Goal: Task Accomplishment & Management: Manage account settings

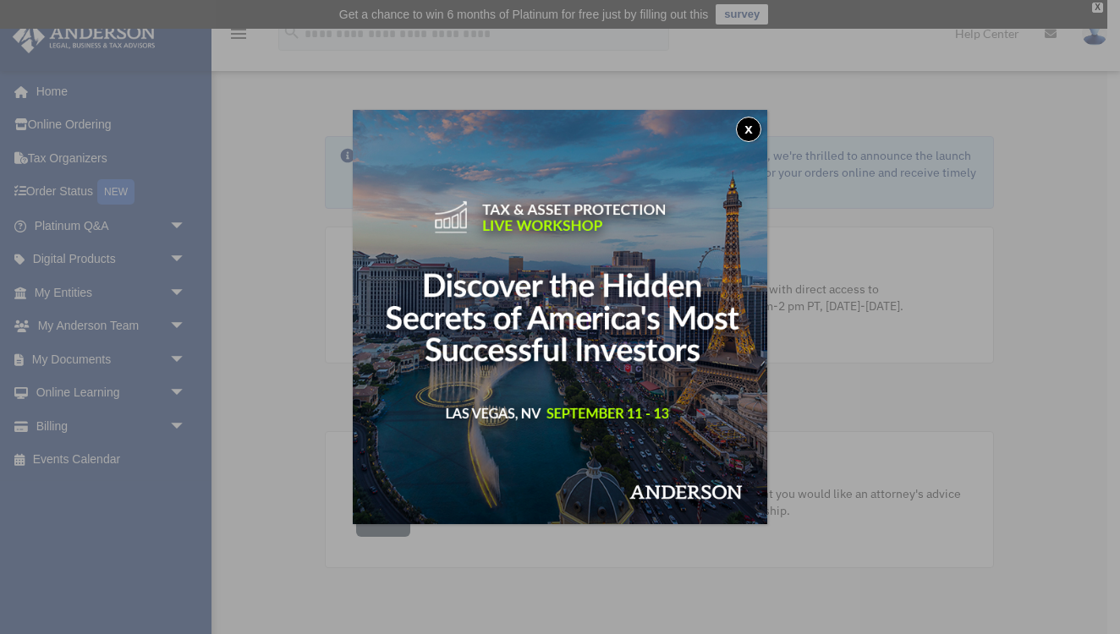
click at [748, 129] on button "x" at bounding box center [748, 129] width 25 height 25
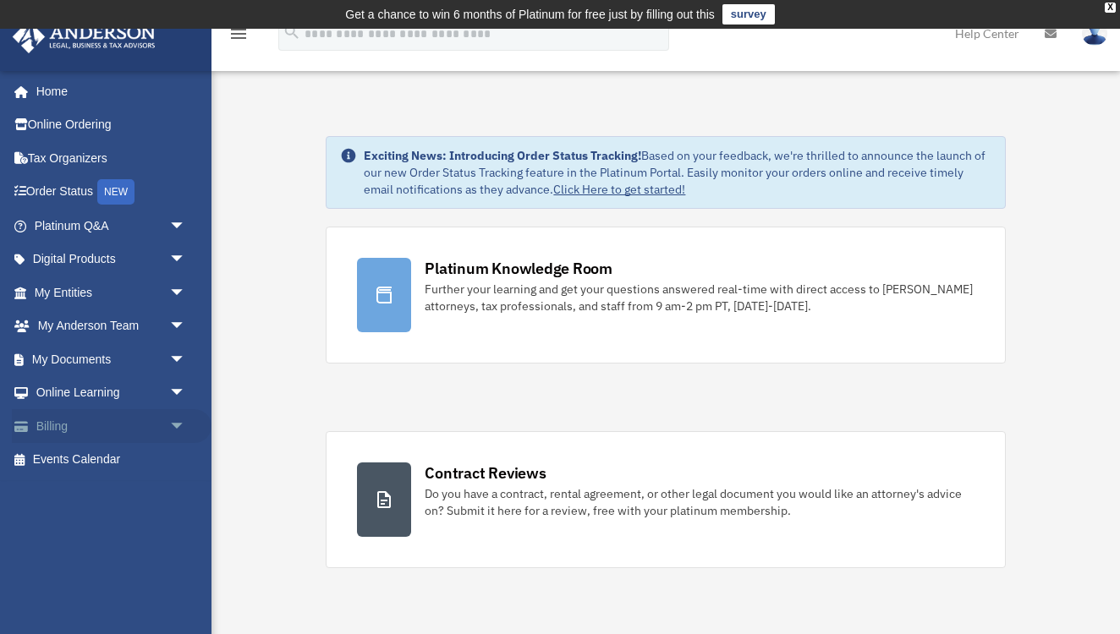
click at [70, 421] on link "Billing arrow_drop_down" at bounding box center [112, 426] width 200 height 34
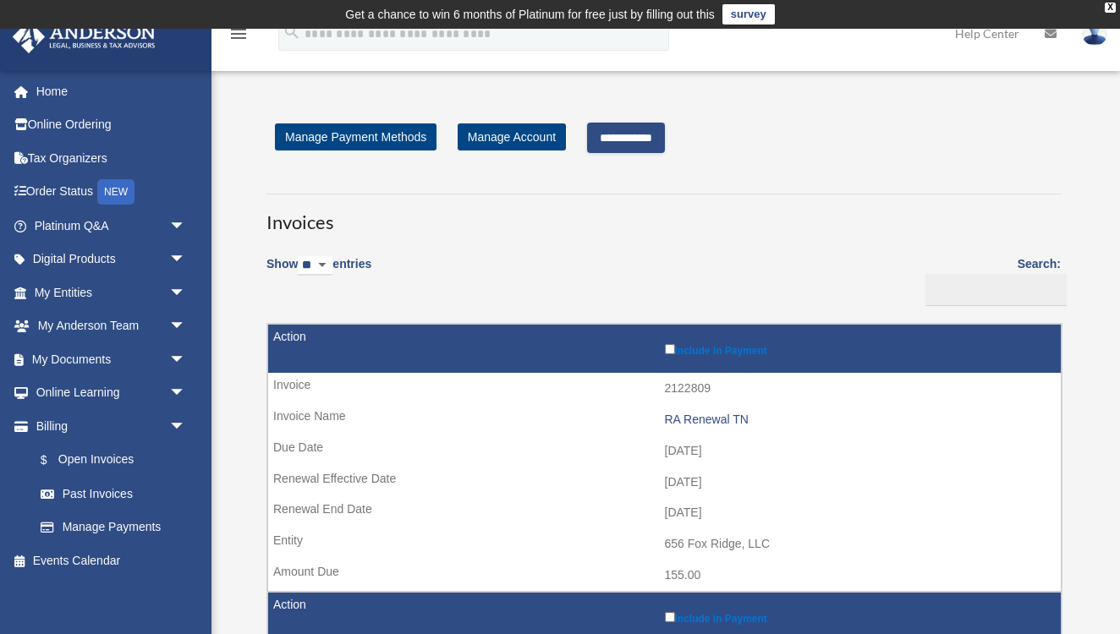
click at [647, 140] on input "**********" at bounding box center [626, 138] width 78 height 30
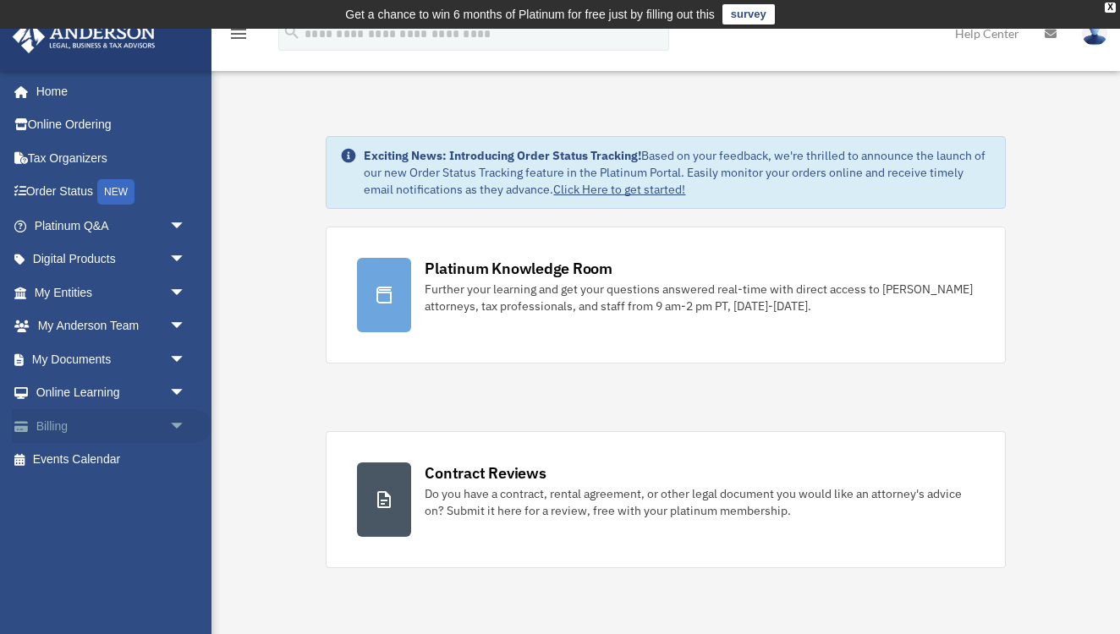
click at [67, 425] on link "Billing arrow_drop_down" at bounding box center [112, 426] width 200 height 34
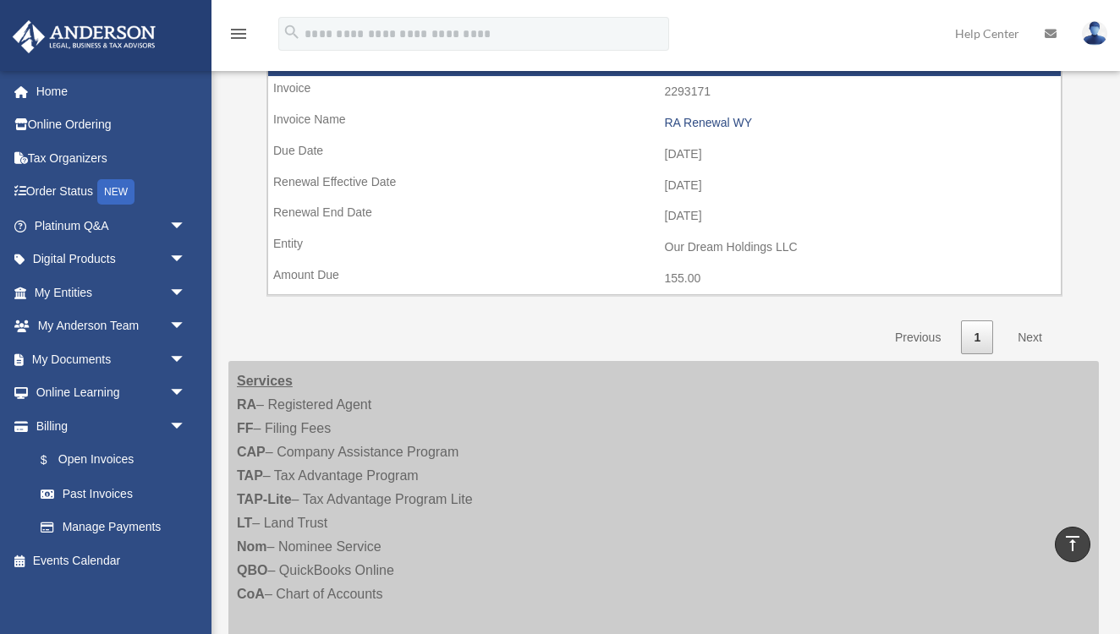
scroll to position [1302, 0]
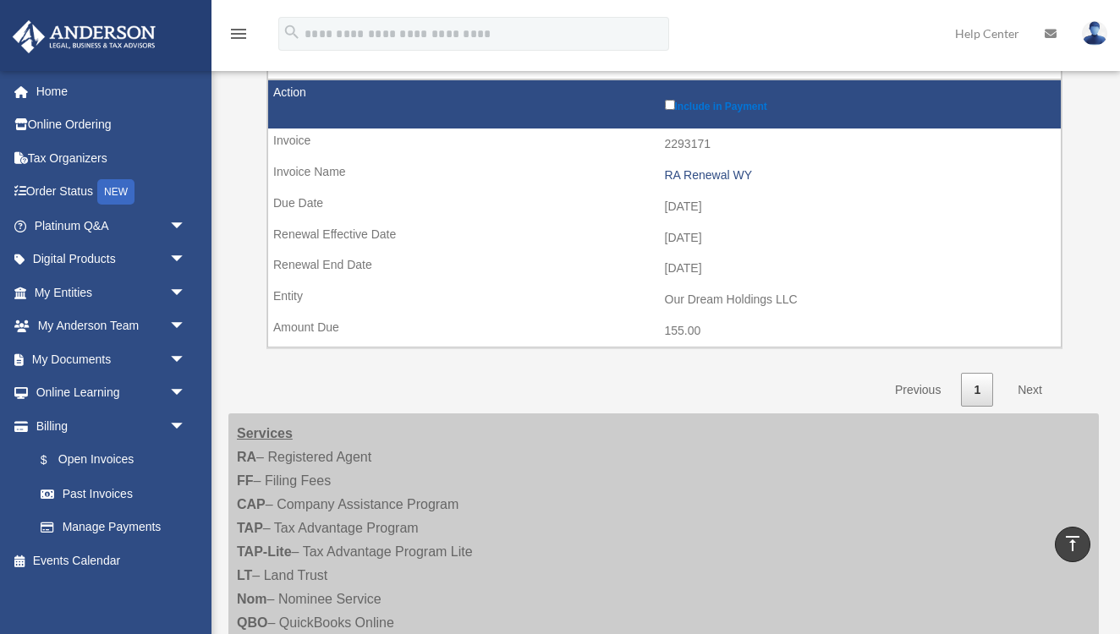
click at [1028, 373] on link "Next" at bounding box center [1030, 390] width 50 height 35
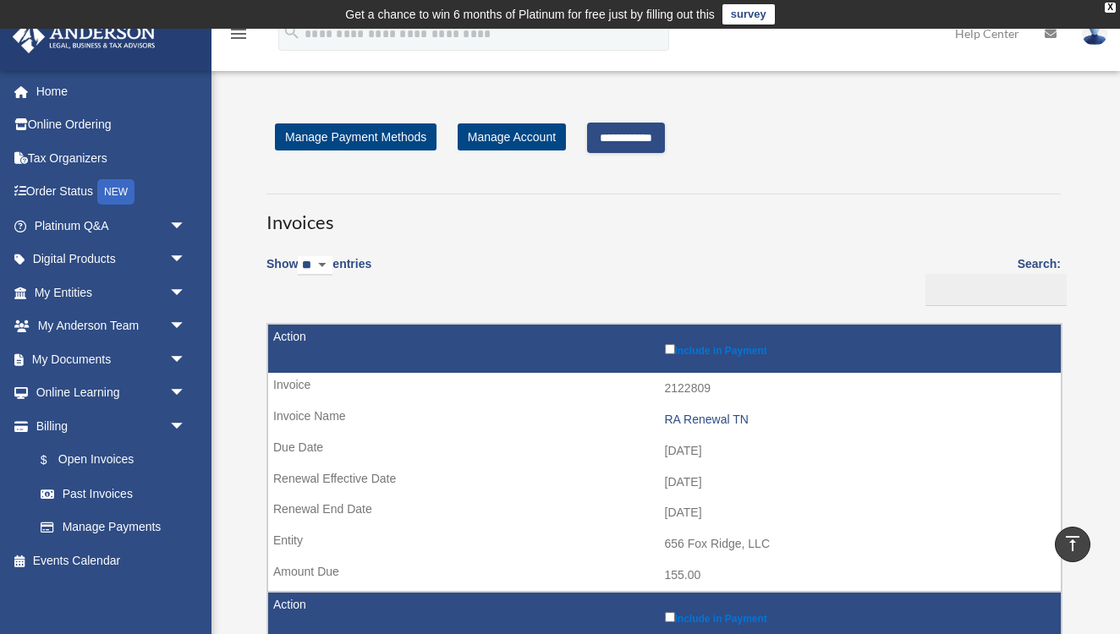
scroll to position [0, 0]
click at [629, 138] on input "**********" at bounding box center [626, 138] width 78 height 30
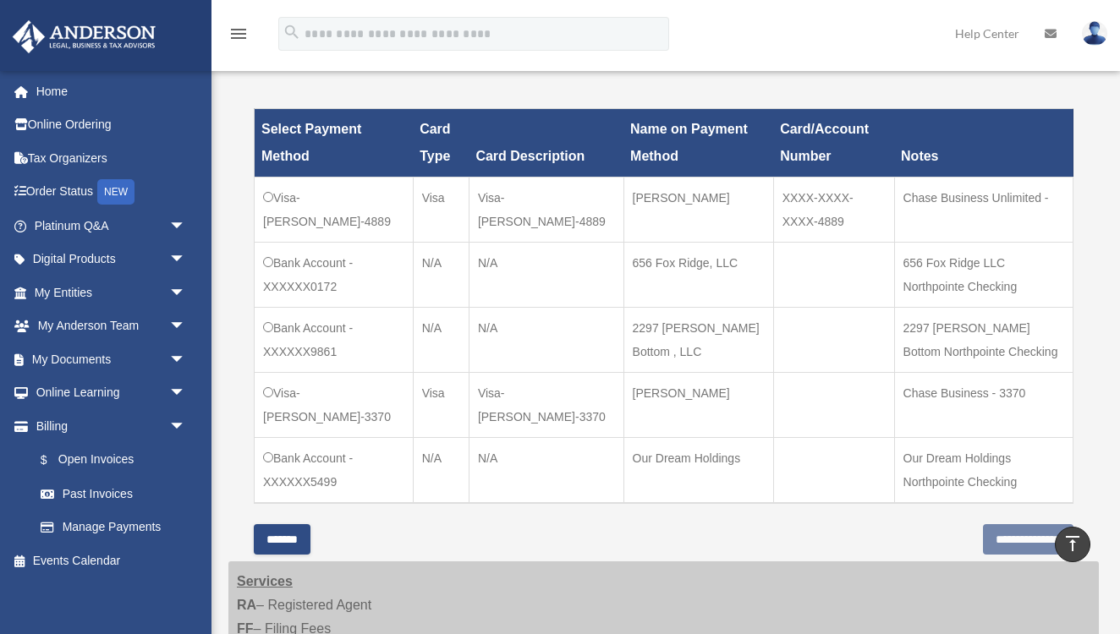
scroll to position [535, 0]
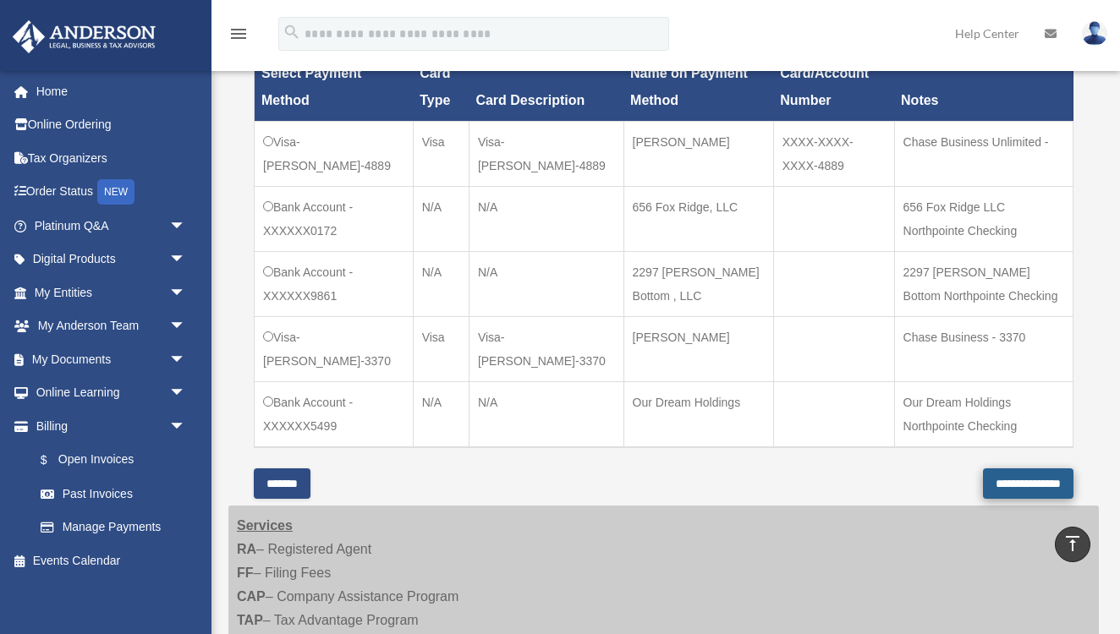
click at [1005, 477] on input "**********" at bounding box center [1028, 483] width 90 height 30
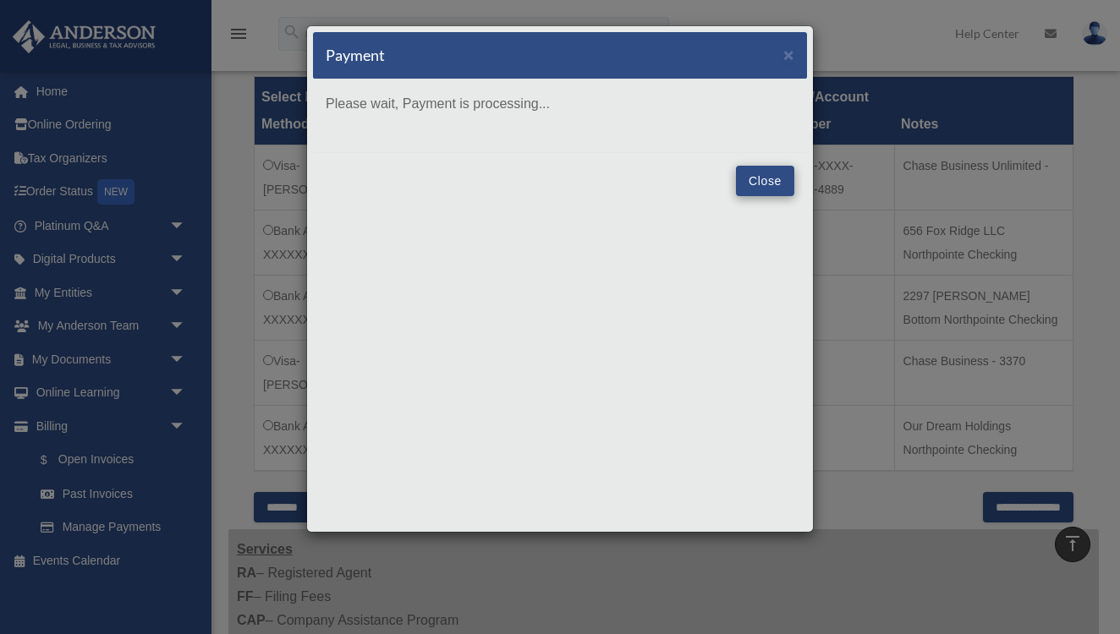
scroll to position [508, 0]
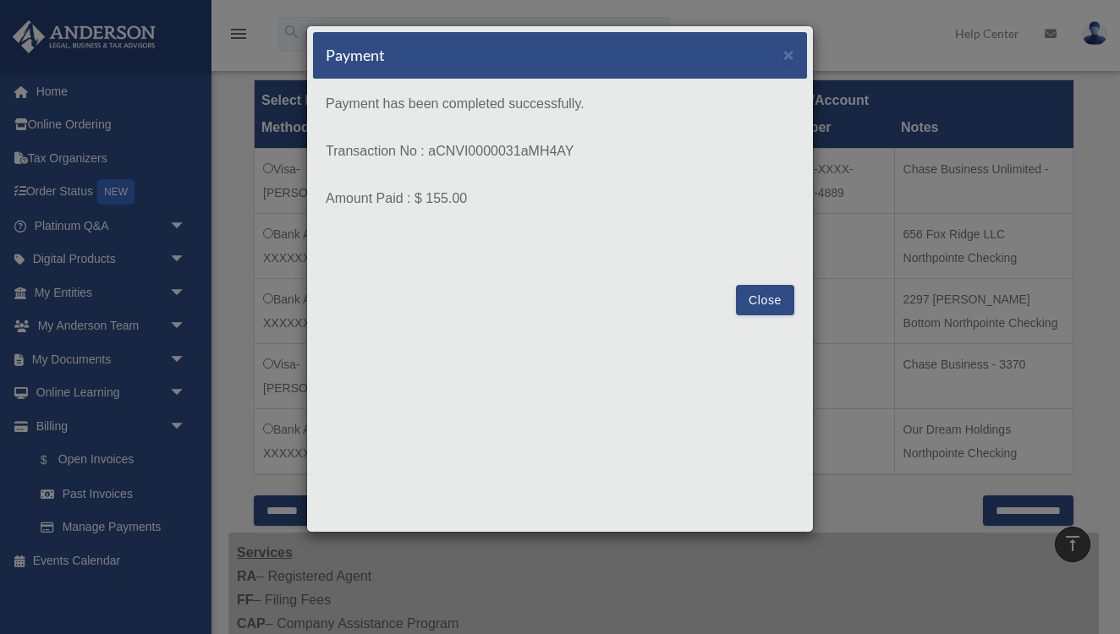
click at [771, 292] on button "Close" at bounding box center [765, 300] width 58 height 30
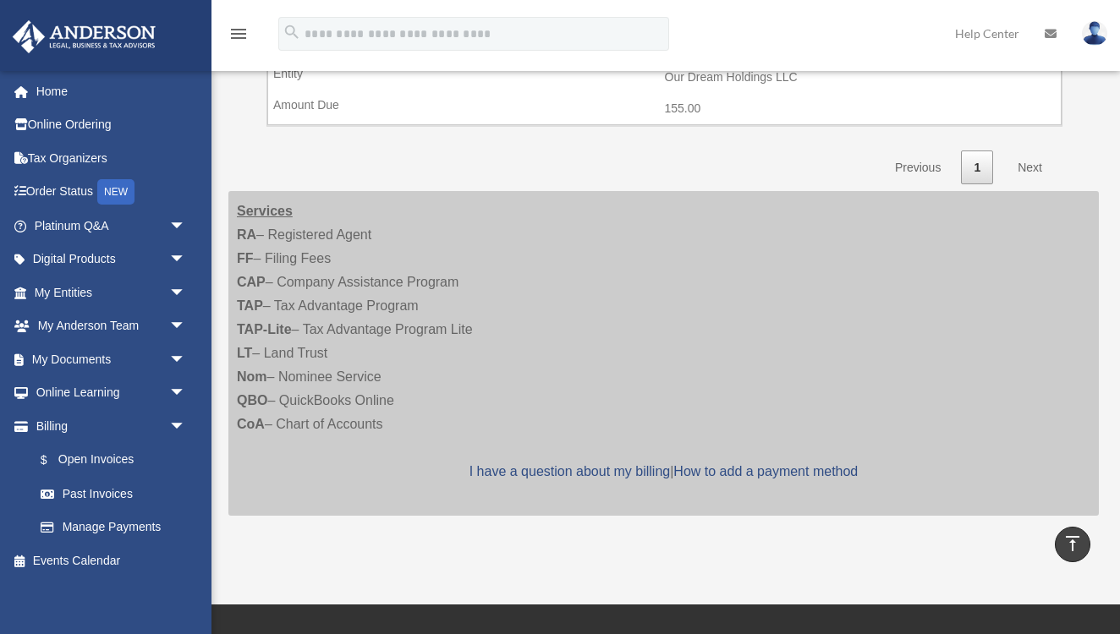
scroll to position [1257, 0]
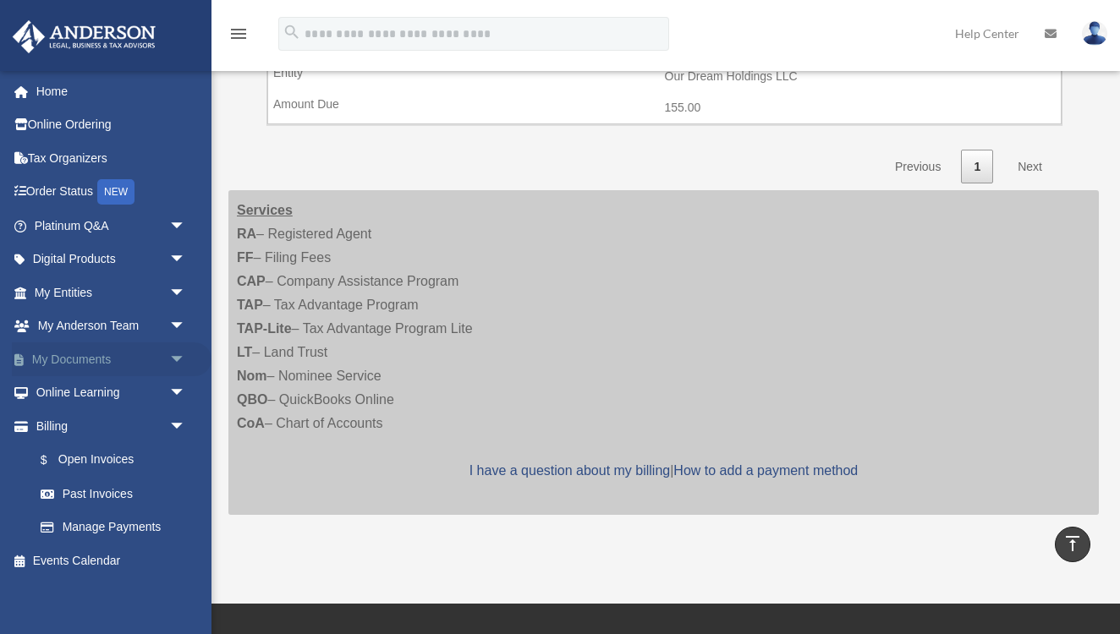
click at [93, 357] on link "My Documents arrow_drop_down" at bounding box center [112, 359] width 200 height 34
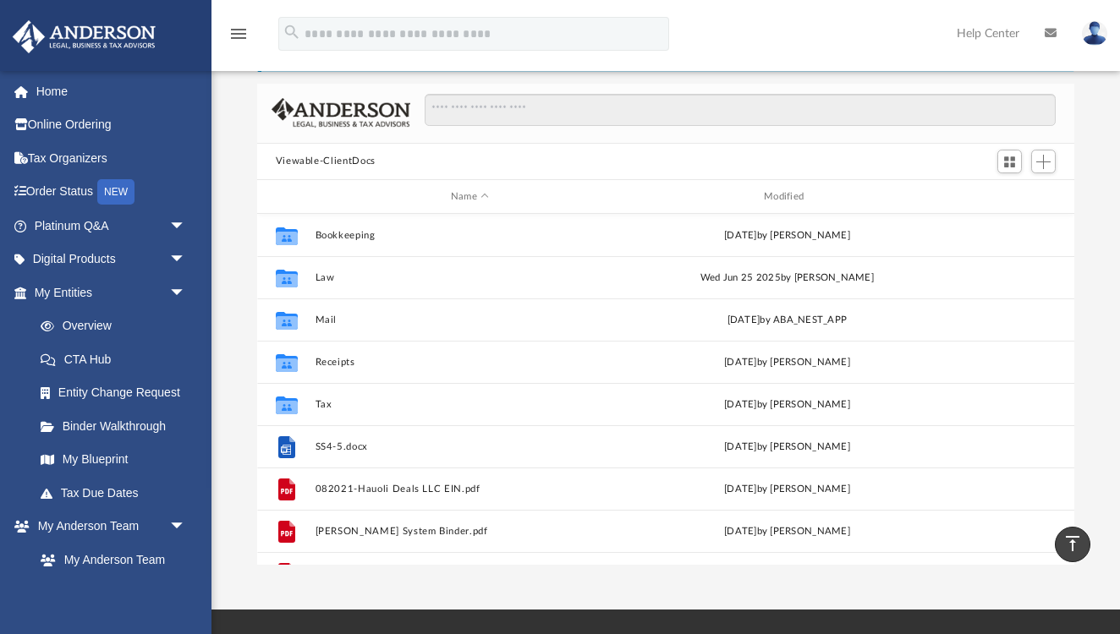
scroll to position [96, 0]
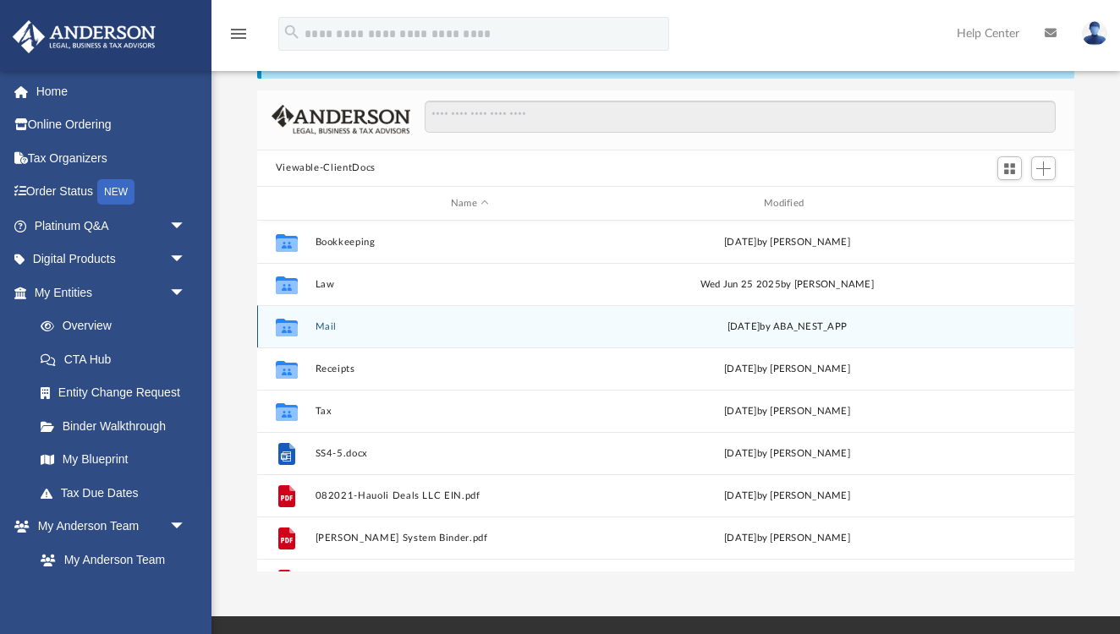
click at [282, 326] on icon "grid" at bounding box center [286, 330] width 22 height 14
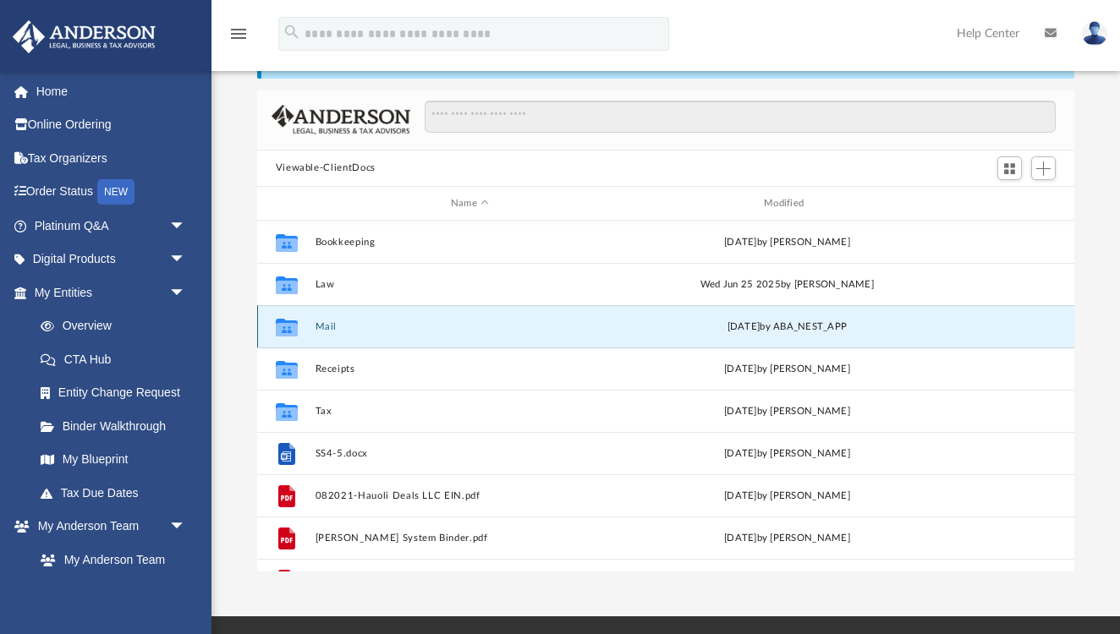
click at [327, 327] on button "Mail" at bounding box center [470, 326] width 310 height 11
click at [766, 332] on div "[DATE] by ABA_NEST_APP" at bounding box center [787, 327] width 310 height 15
click at [765, 333] on div "[DATE] by ABA_NEST_APP" at bounding box center [787, 327] width 310 height 15
click at [695, 328] on div "[DATE] by ABA_NEST_APP" at bounding box center [787, 327] width 310 height 15
click at [306, 328] on div "Collaborated Folder" at bounding box center [286, 327] width 42 height 27
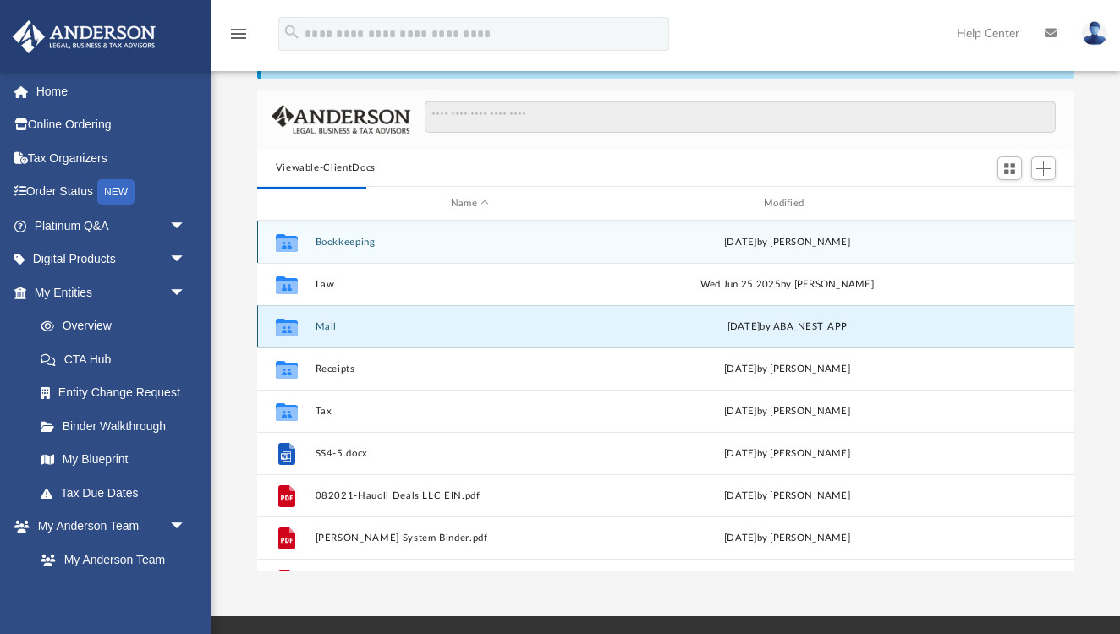
click at [307, 327] on div "Collaborated Folder" at bounding box center [286, 327] width 42 height 27
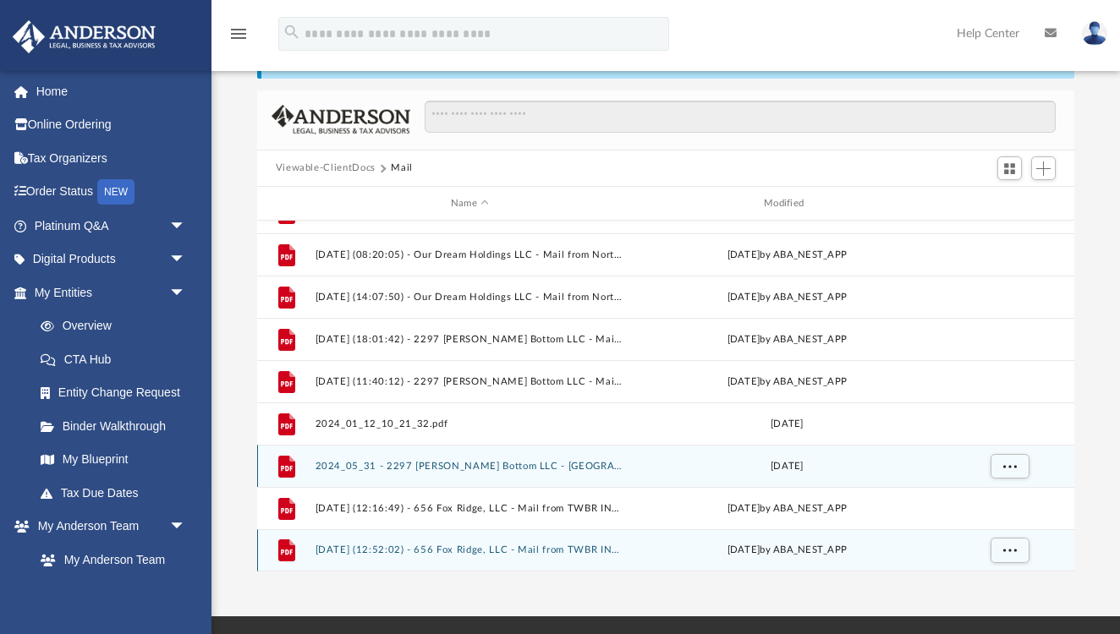
scroll to position [706, 0]
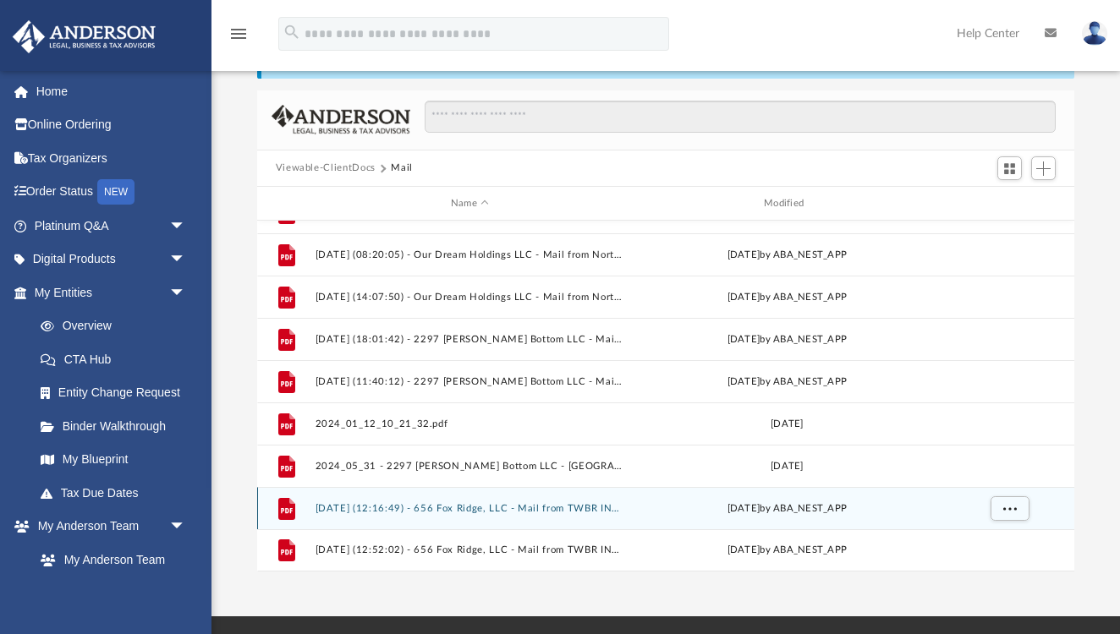
click at [495, 512] on button "2025.01.07 (12:16:49) - 656 Fox Ridge, LLC - Mail from TWBR INC.pdf" at bounding box center [470, 508] width 310 height 11
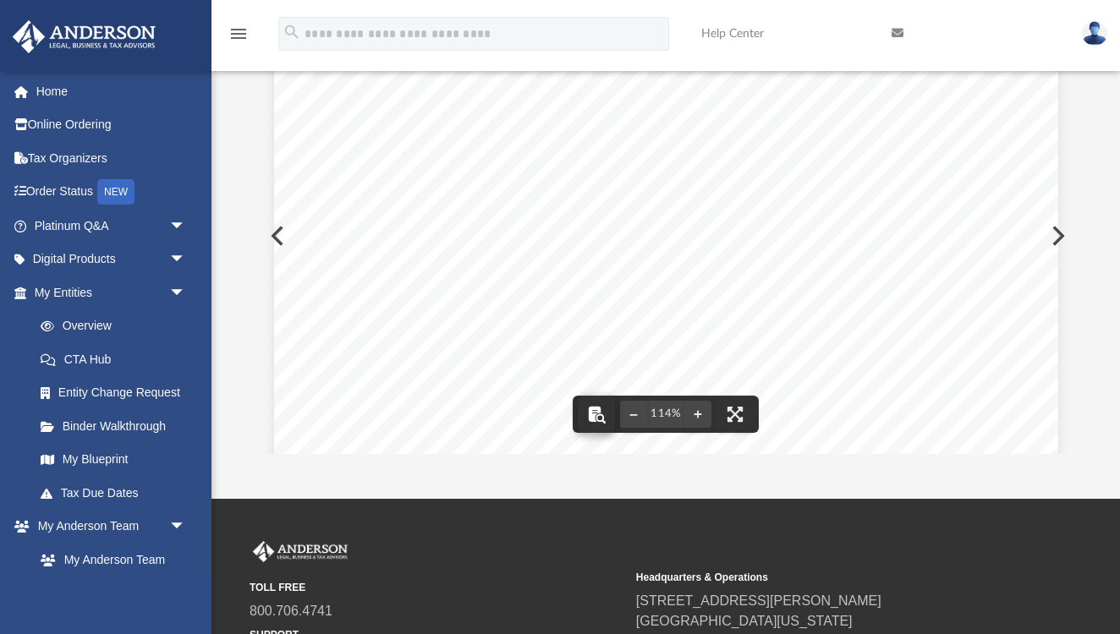
scroll to position [214, 0]
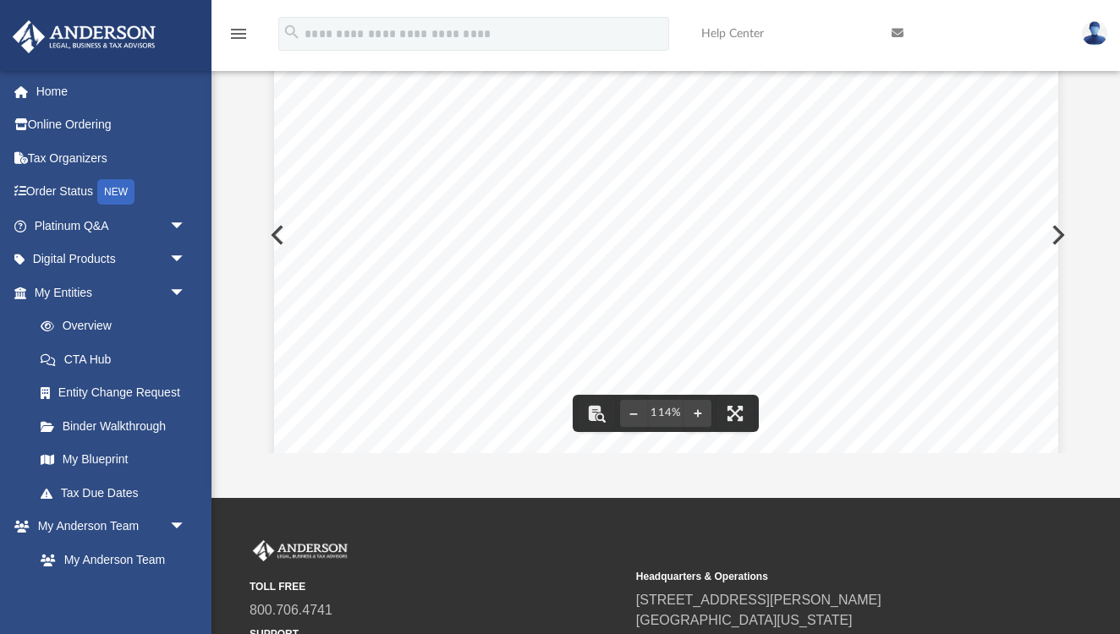
click at [1058, 235] on button "Preview" at bounding box center [1056, 234] width 37 height 47
click at [1012, 288] on div "Page 1" at bounding box center [666, 535] width 784 height 1012
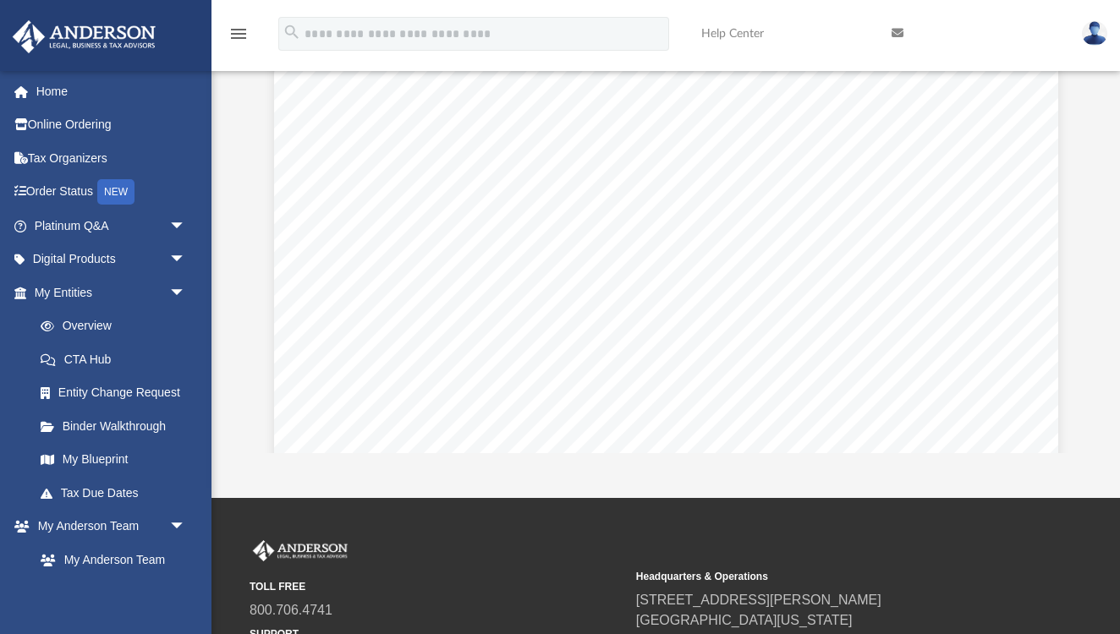
scroll to position [0, 0]
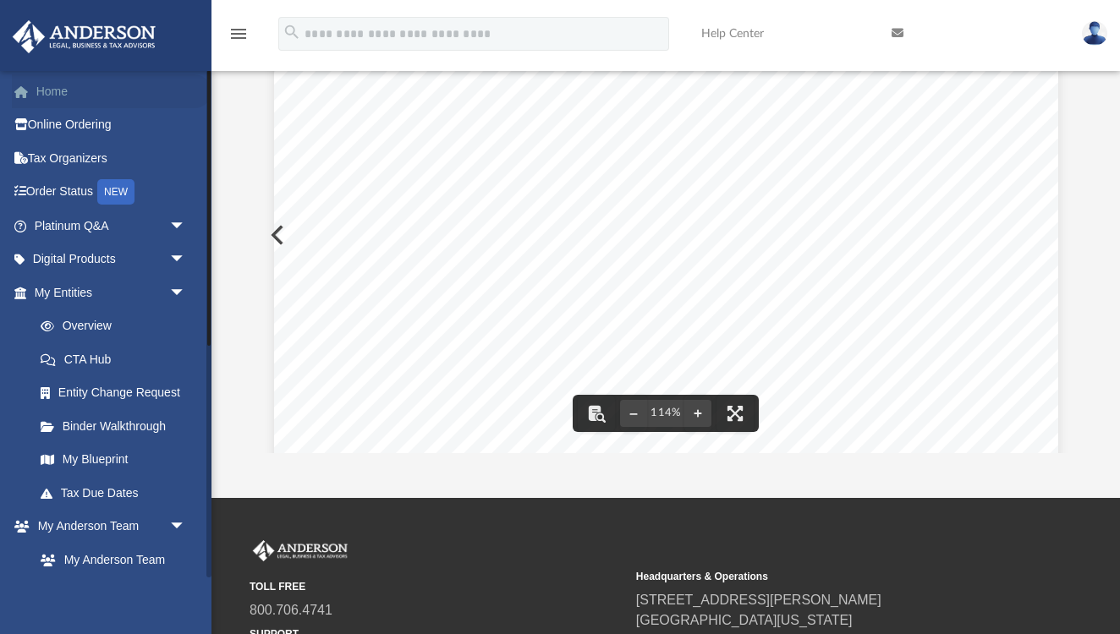
click at [48, 90] on link "Home" at bounding box center [112, 91] width 200 height 34
